Goal: Information Seeking & Learning: Learn about a topic

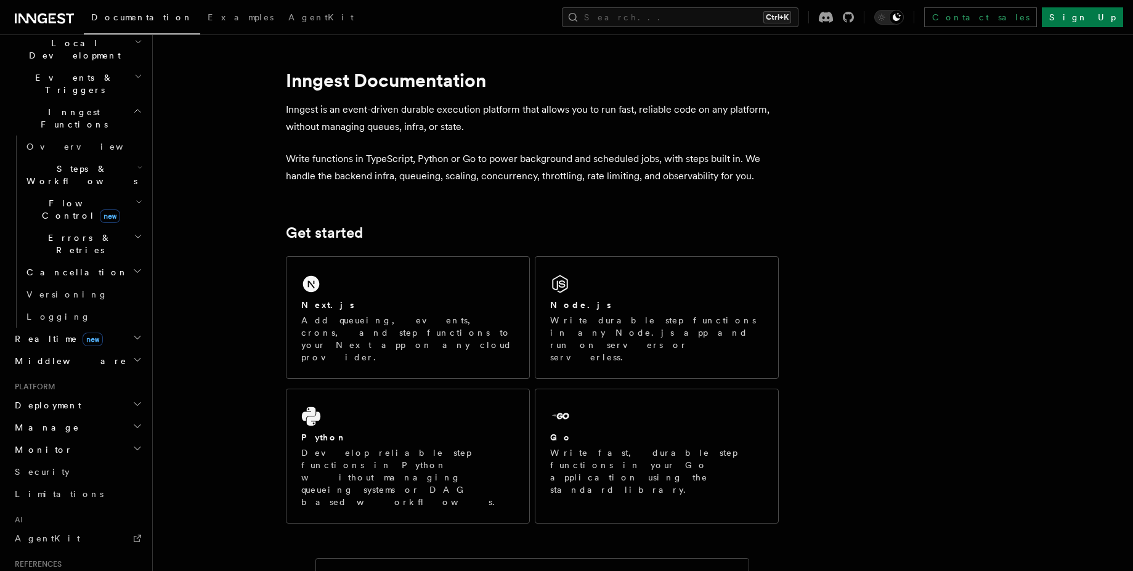
scroll to position [296, 0]
click at [108, 325] on h2 "Realtime new" at bounding box center [77, 336] width 135 height 22
click at [129, 190] on h2 "Flow Control new" at bounding box center [83, 207] width 123 height 34
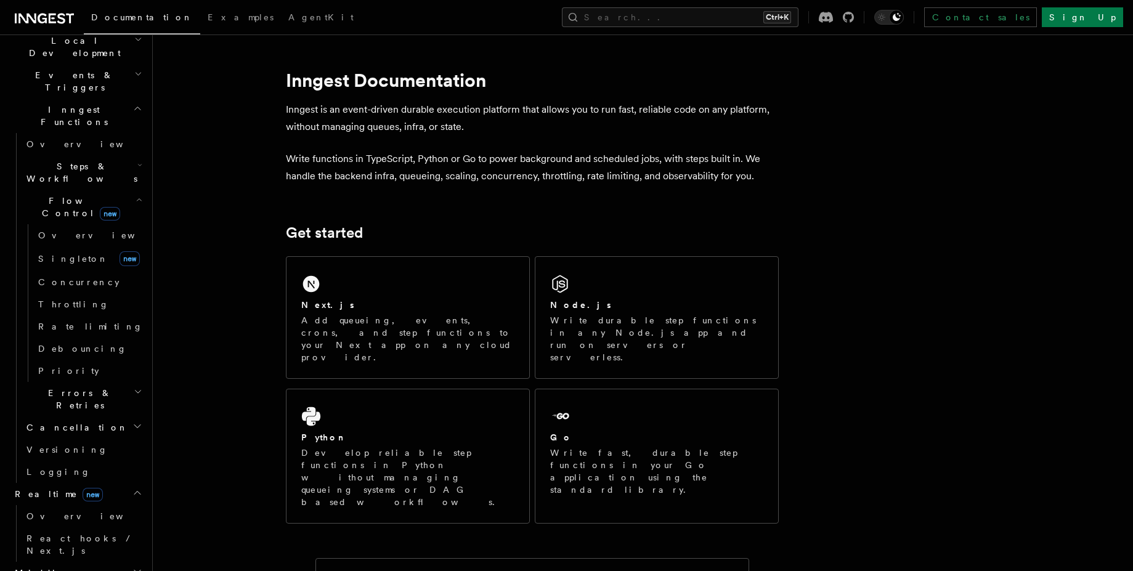
click at [129, 190] on h2 "Flow Control new" at bounding box center [83, 207] width 123 height 34
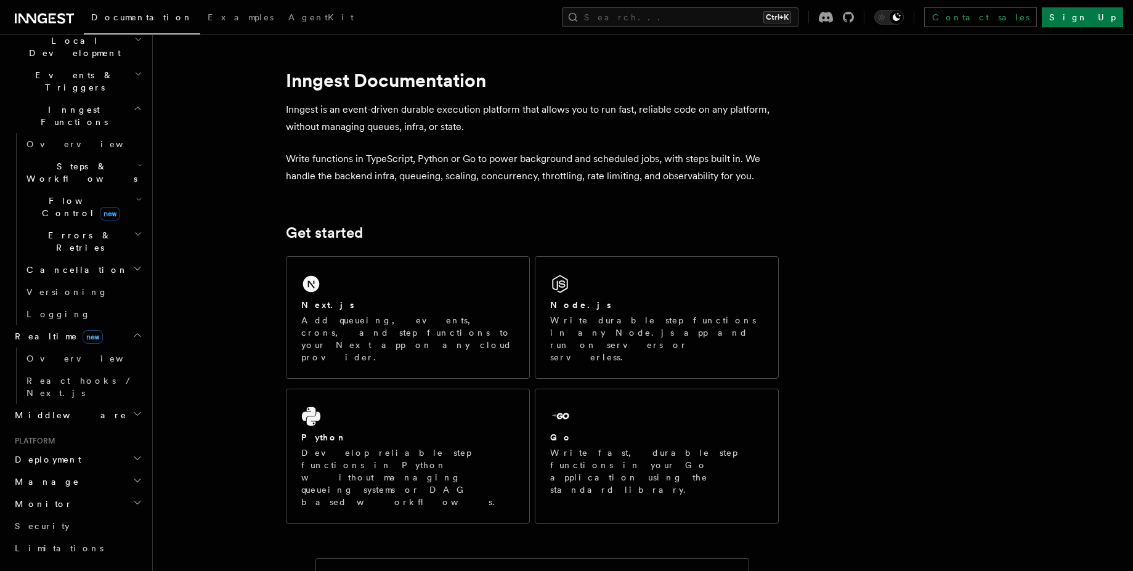
click at [129, 190] on h2 "Flow Control new" at bounding box center [83, 207] width 123 height 34
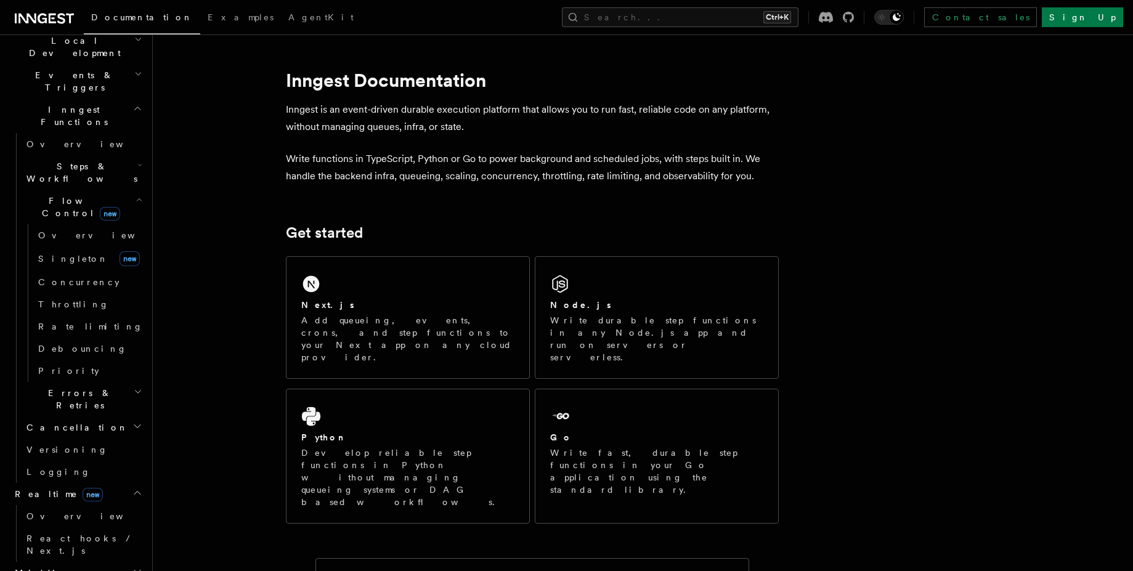
click at [129, 190] on h2 "Flow Control new" at bounding box center [83, 207] width 123 height 34
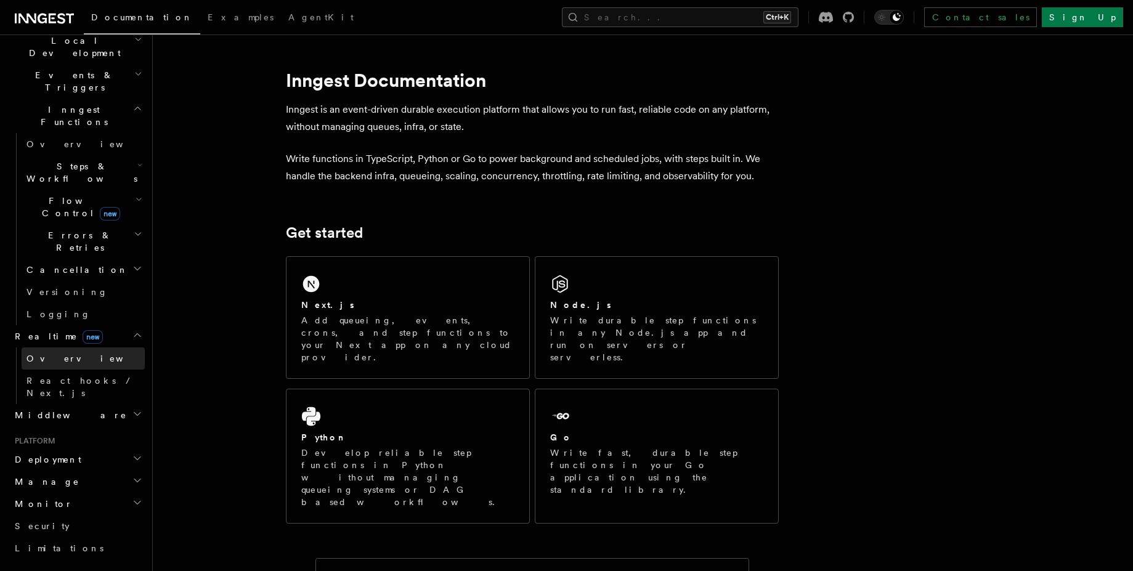
click at [83, 347] on link "Overview" at bounding box center [83, 358] width 123 height 22
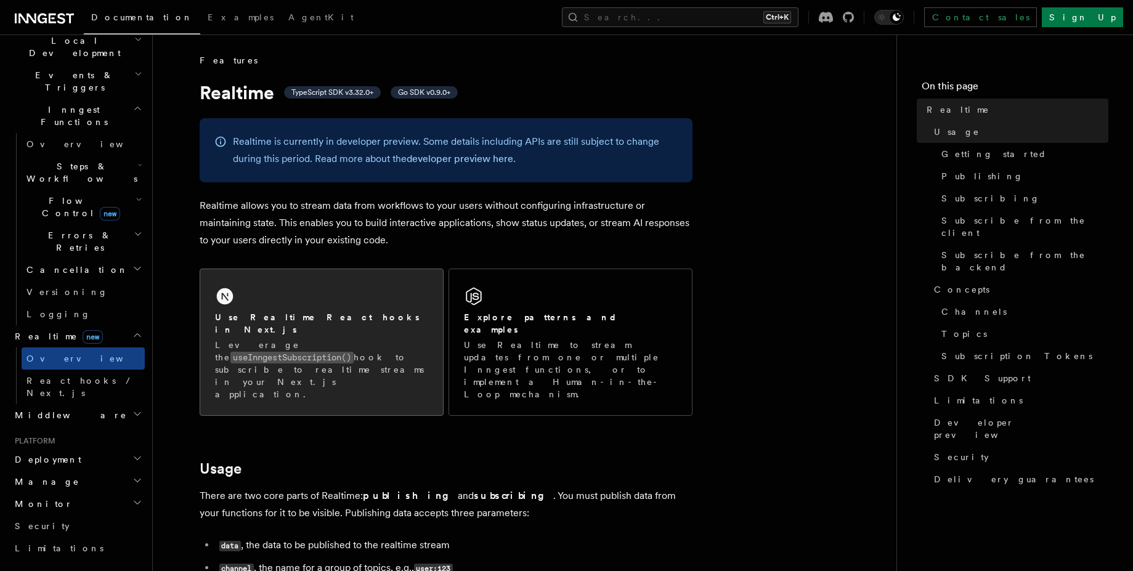
click at [350, 368] on div "Use Realtime React hooks in Next.js Leverage the useInngestSubscription() hook …" at bounding box center [321, 342] width 243 height 146
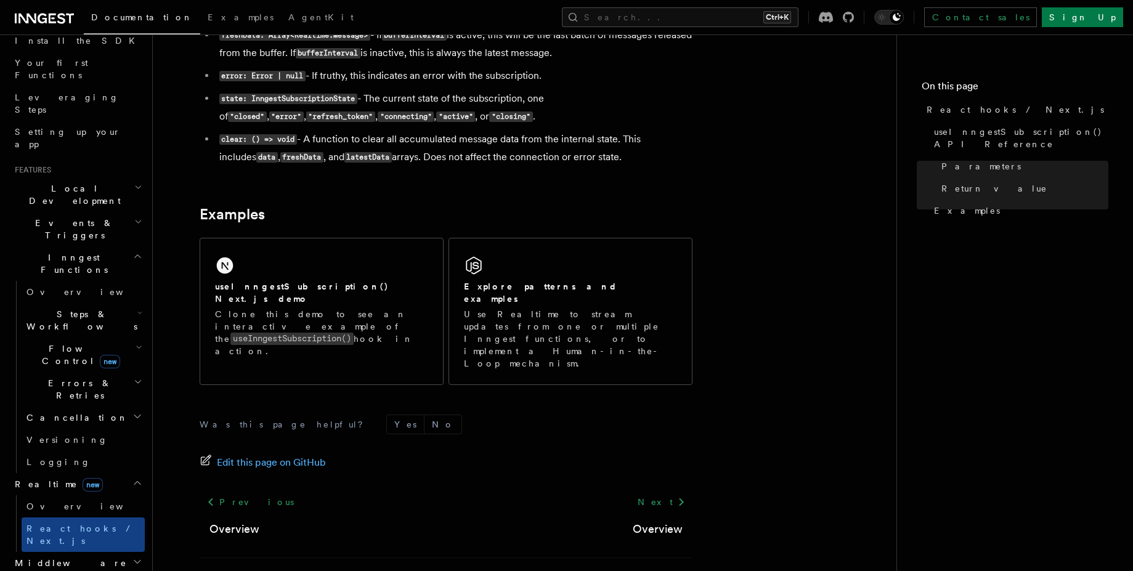
scroll to position [1165, 0]
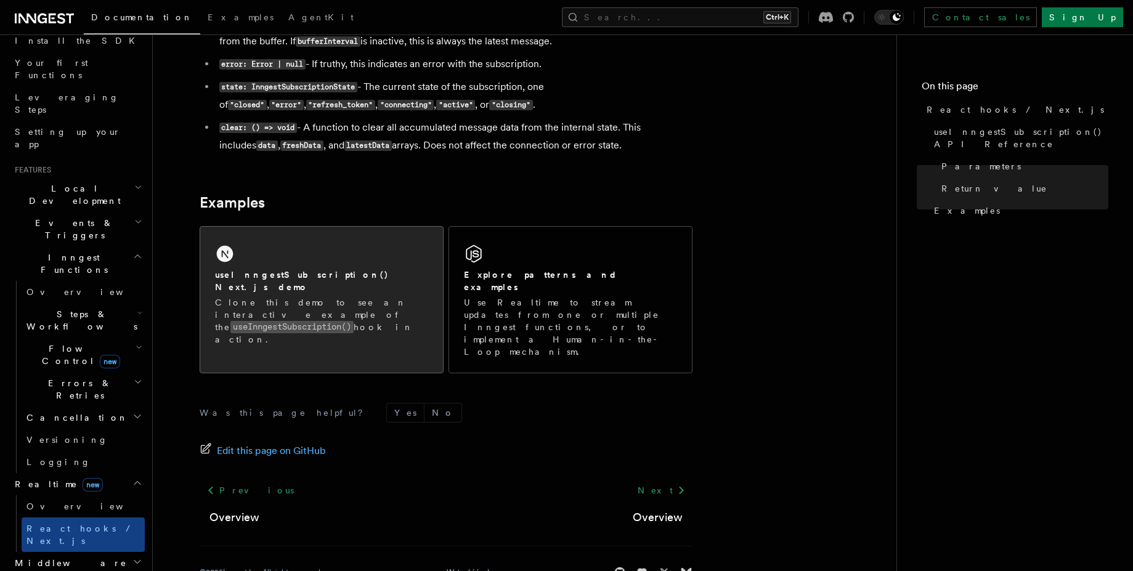
click at [253, 326] on link "useInngestSubscription() Next.js demo Clone this demo to see an interactive exa…" at bounding box center [322, 299] width 244 height 147
